Goal: Check status

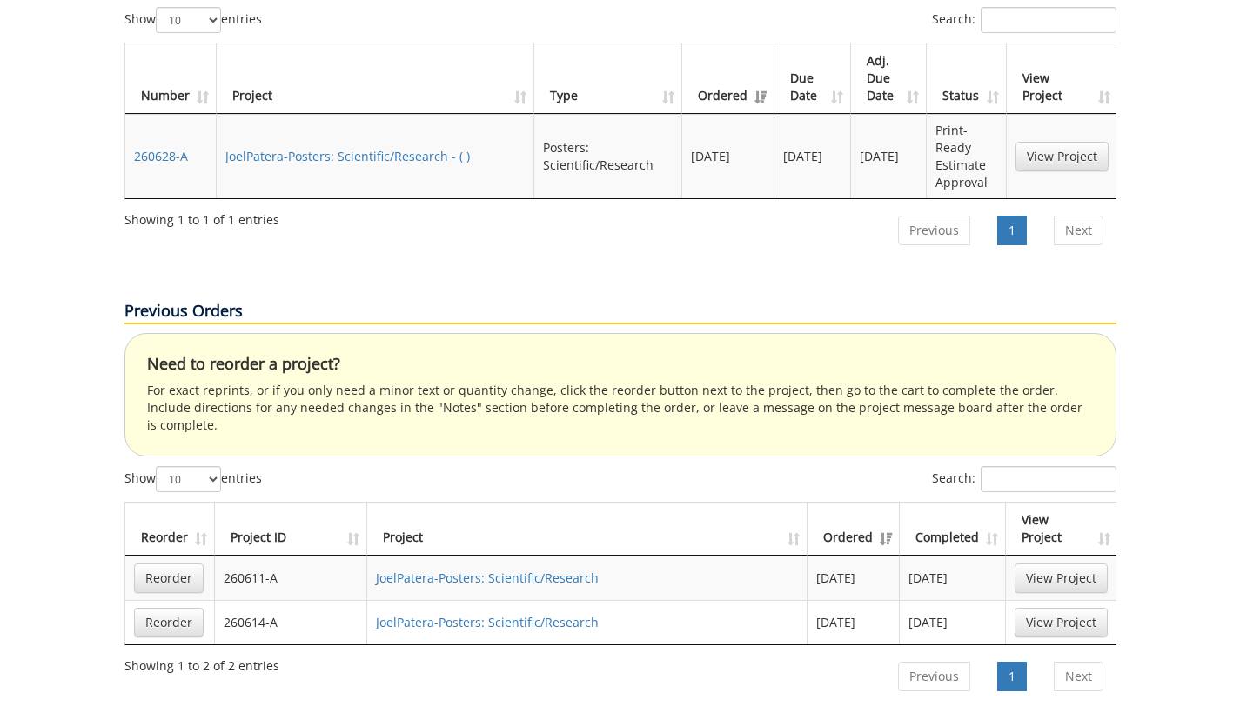
scroll to position [0, 2]
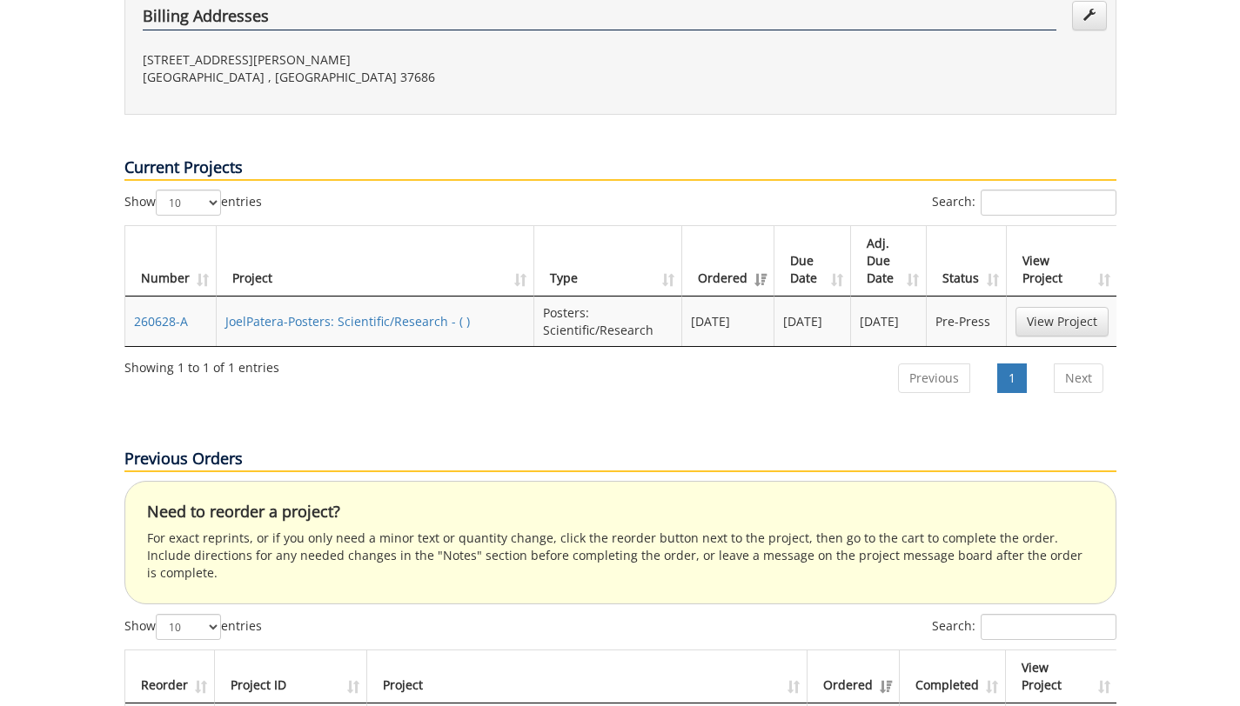
scroll to position [552, 0]
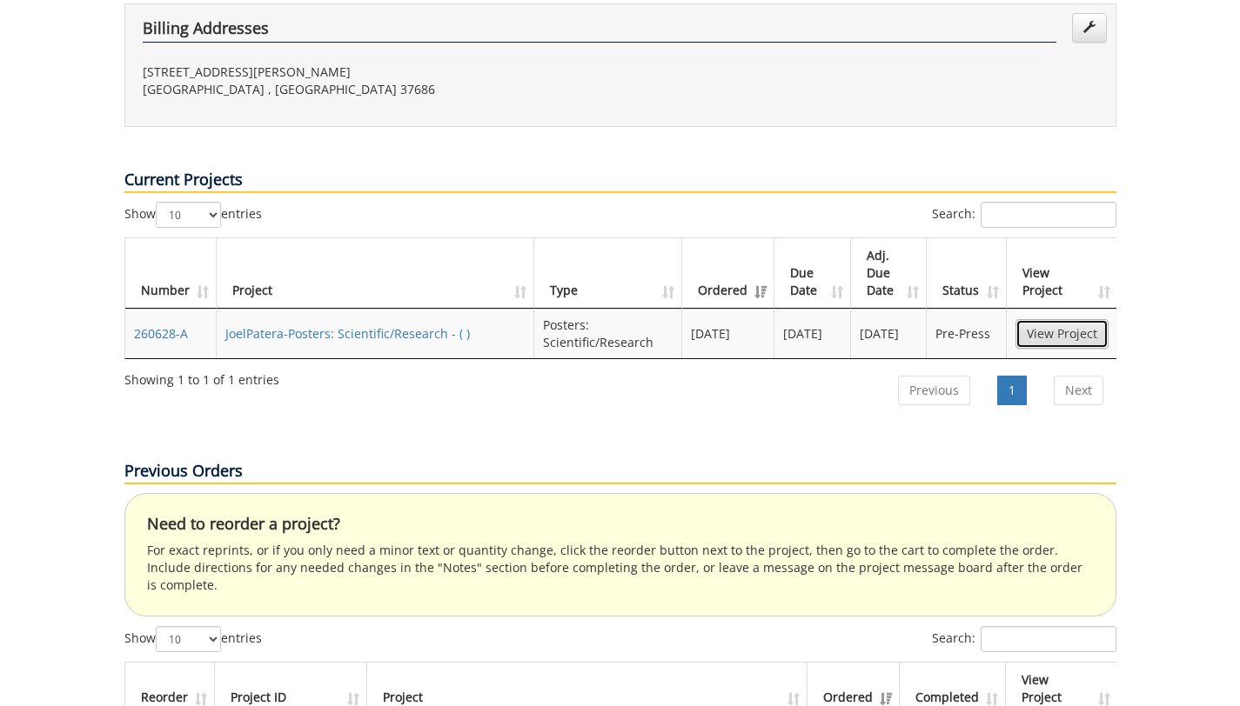
click at [1049, 319] on link "View Project" at bounding box center [1061, 334] width 93 height 30
